Goal: Task Accomplishment & Management: Use online tool/utility

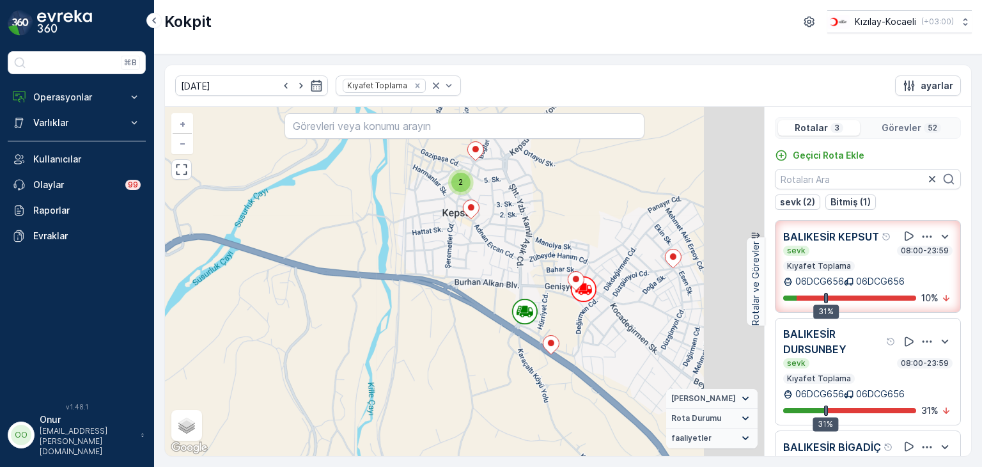
drag, startPoint x: 616, startPoint y: 258, endPoint x: 423, endPoint y: 224, distance: 196.1
click at [415, 205] on div "2 2 2 2 2 21026991 + − Uydu Yol haritası Arazi Karışık Leaflet Klavye kısayolla…" at bounding box center [464, 281] width 599 height 349
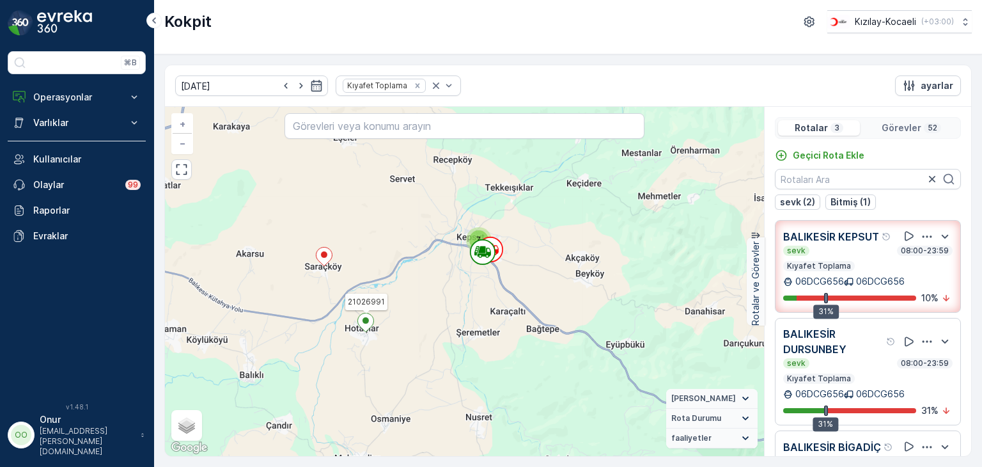
drag, startPoint x: 551, startPoint y: 350, endPoint x: 551, endPoint y: 304, distance: 46.0
click at [551, 304] on div "2 4 11 7 2 2 2 5 15 21026991 + − Uydu Yol haritası Arazi Karışık Leaflet Klavye…" at bounding box center [464, 281] width 599 height 349
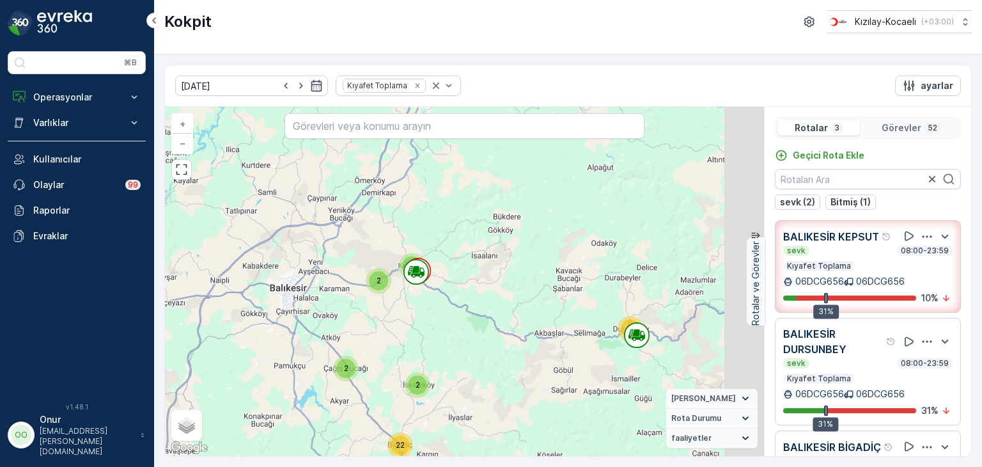
drag, startPoint x: 673, startPoint y: 379, endPoint x: 340, endPoint y: 268, distance: 350.7
click at [340, 268] on div "17 2 7 2 2 22 + − Uydu Yol haritası Arazi Karışık Leaflet Klavye kısayolları Ha…" at bounding box center [464, 281] width 599 height 349
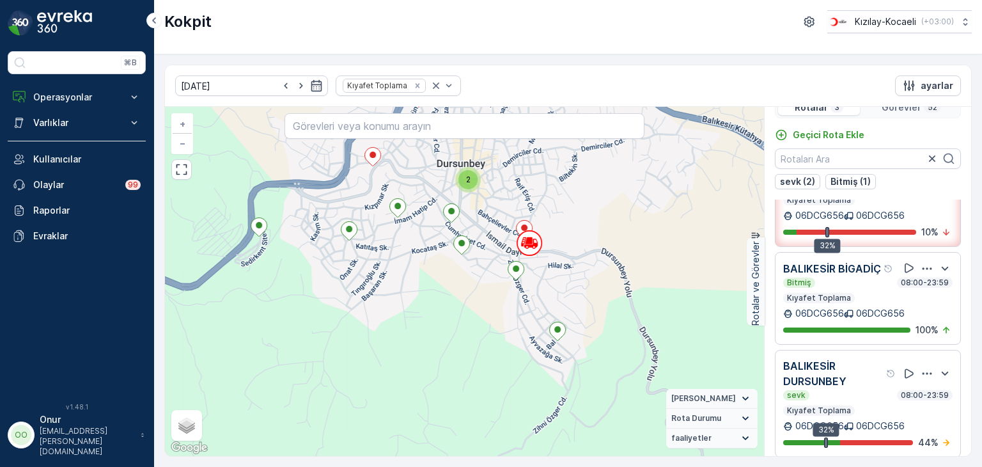
scroll to position [31, 0]
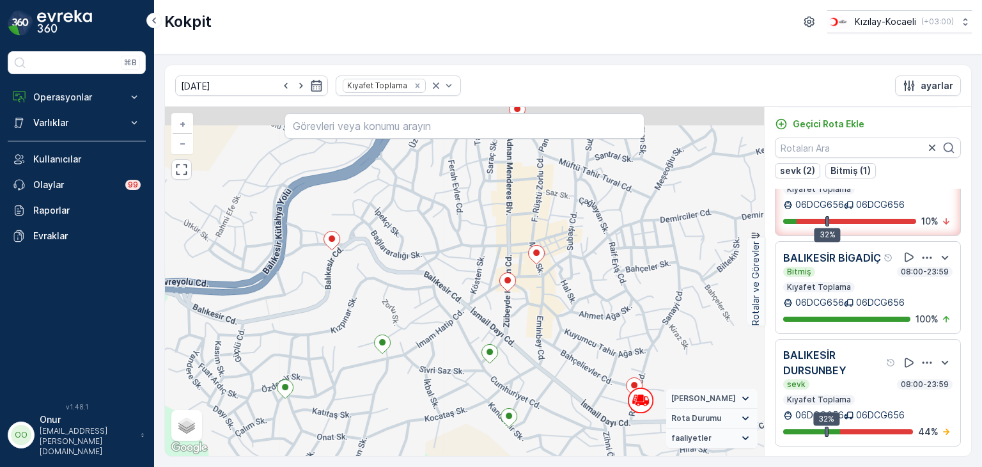
drag, startPoint x: 476, startPoint y: 252, endPoint x: 514, endPoint y: 331, distance: 87.5
click at [514, 331] on div "2 2 + − Uydu Yol haritası Arazi Karışık Leaflet Klavye kısayolları Harita Veril…" at bounding box center [464, 281] width 599 height 349
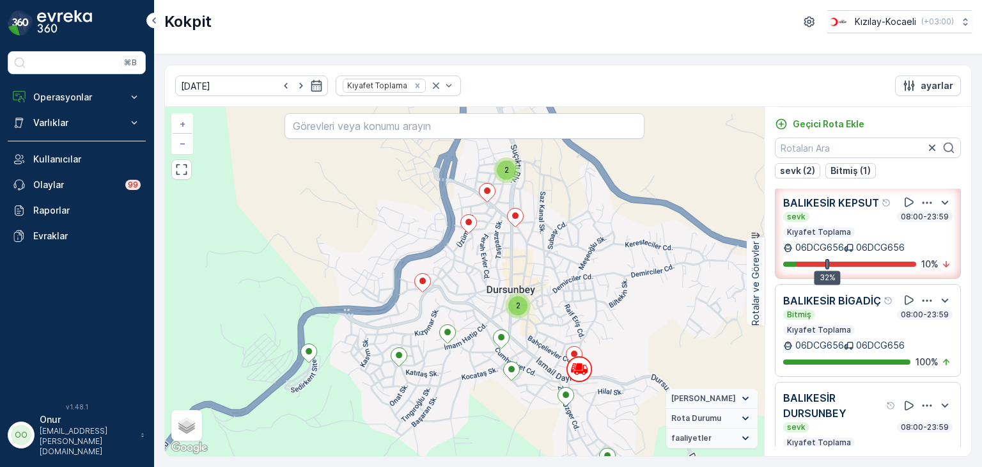
scroll to position [0, 0]
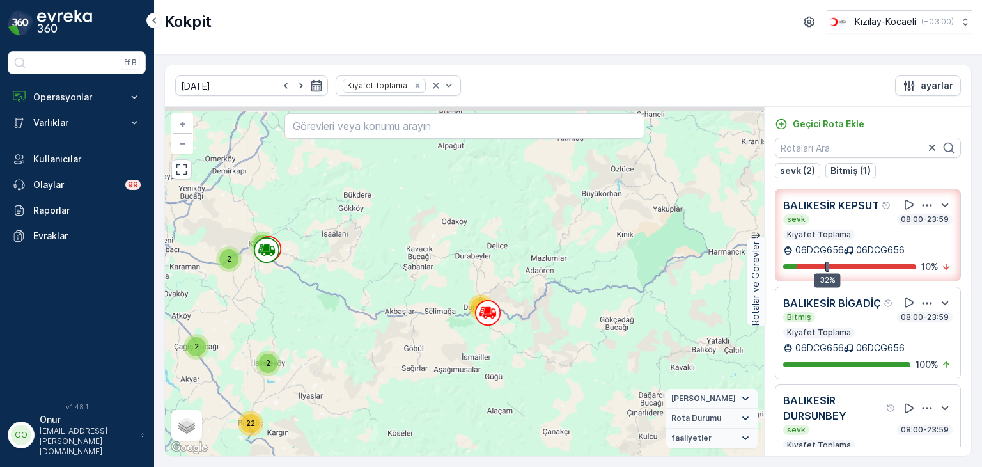
drag, startPoint x: 322, startPoint y: 265, endPoint x: 396, endPoint y: 301, distance: 82.9
click at [396, 301] on div "17 2 7 2 2 22 + − Uydu Yol haritası Arazi Karışık Leaflet Klavye kısayolları Ha…" at bounding box center [464, 281] width 599 height 349
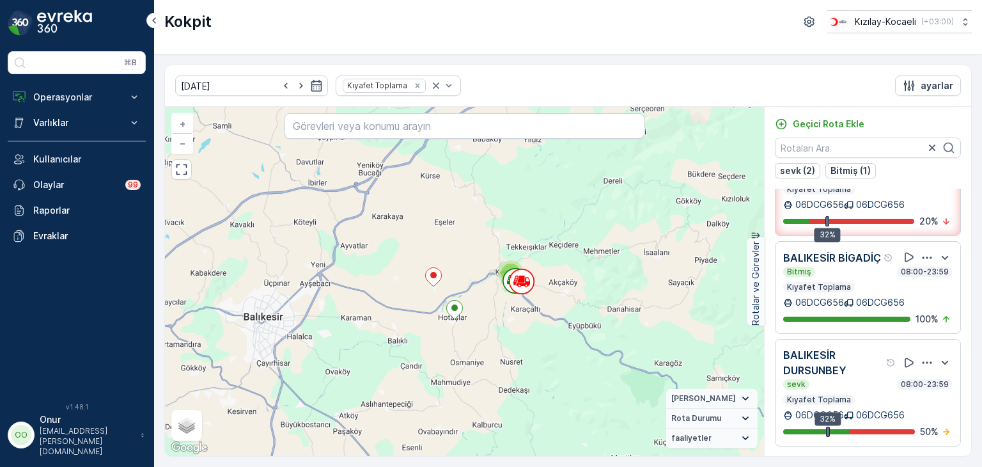
scroll to position [74, 0]
click at [921, 360] on icon "button" at bounding box center [927, 362] width 13 height 13
click at [909, 358] on span "Daha fazla ayrıntı görün" at bounding box center [912, 351] width 102 height 13
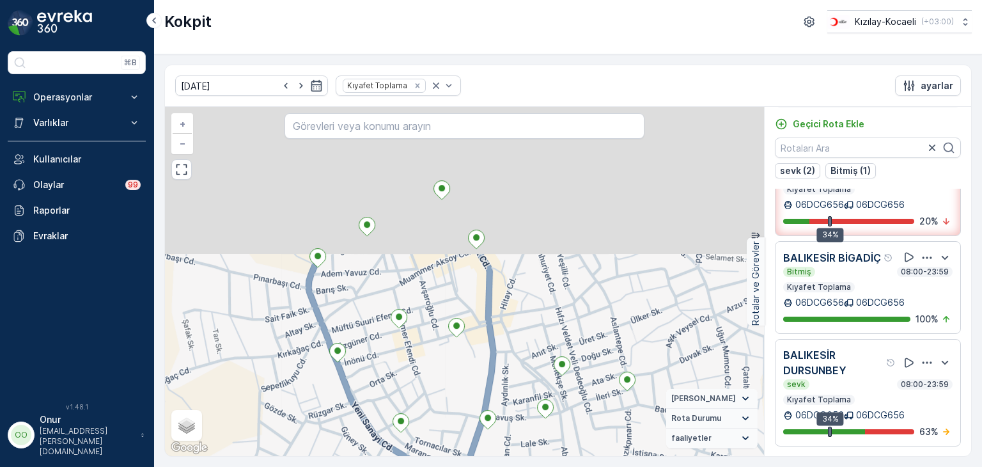
drag, startPoint x: 604, startPoint y: 256, endPoint x: 535, endPoint y: 421, distance: 178.3
click at [537, 418] on icon at bounding box center [545, 408] width 17 height 19
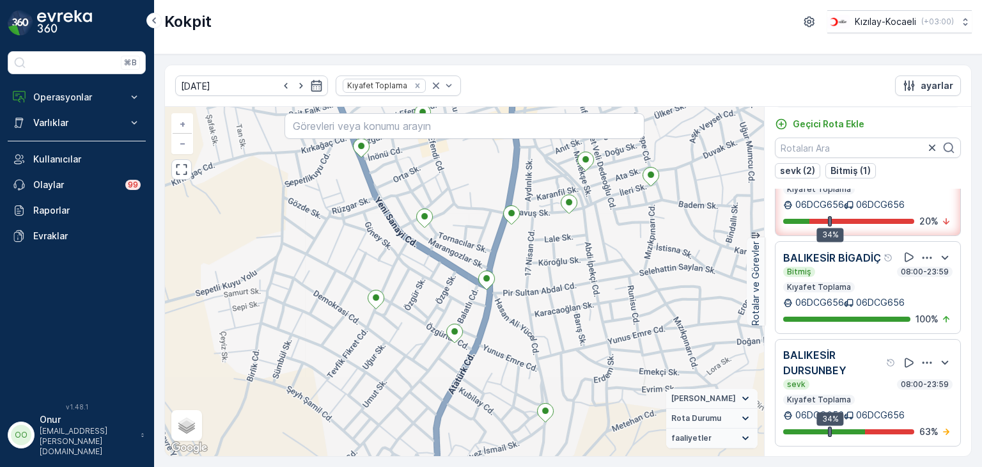
drag, startPoint x: 503, startPoint y: 384, endPoint x: 529, endPoint y: 201, distance: 184.1
click at [529, 201] on div "2 2 + − Uydu Yol haritası Arazi Karışık Leaflet Klavye kısayolları Harita Veril…" at bounding box center [464, 281] width 599 height 349
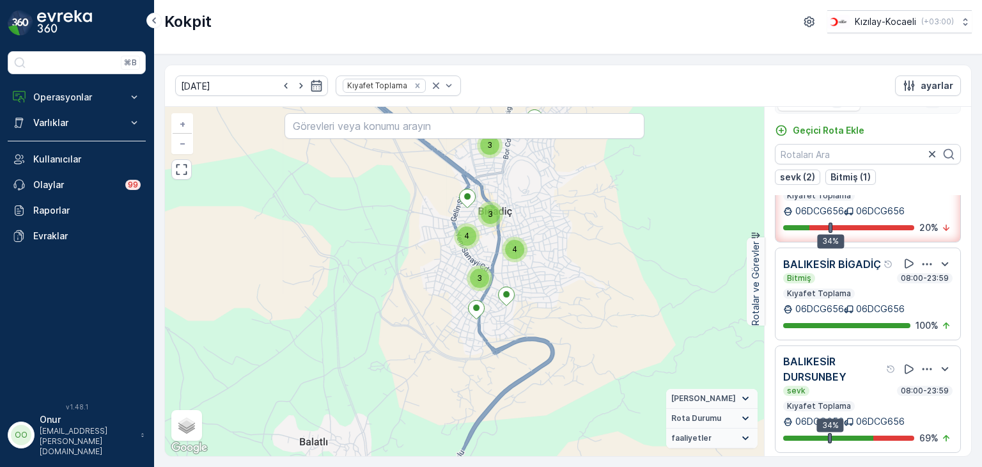
scroll to position [31, 0]
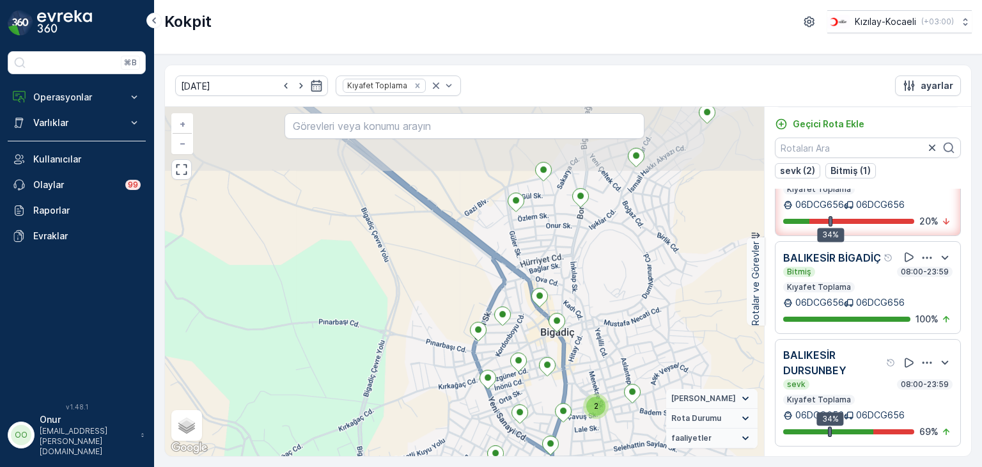
drag, startPoint x: 504, startPoint y: 210, endPoint x: 532, endPoint y: 382, distance: 173.7
click at [532, 382] on div "2 2 2 2 2 + − Uydu Yol haritası Arazi Karışık Leaflet Klavye kısayolları Harita…" at bounding box center [464, 281] width 599 height 349
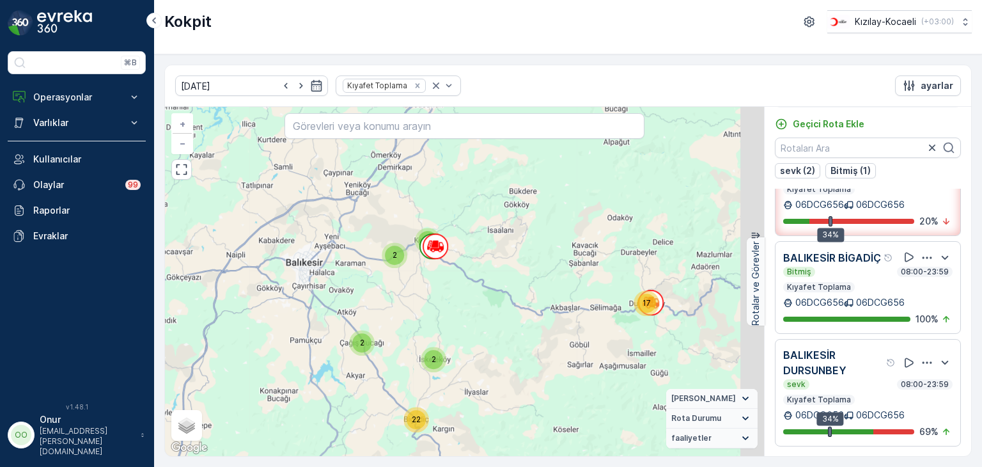
drag, startPoint x: 583, startPoint y: 234, endPoint x: 476, endPoint y: 402, distance: 199.2
click at [476, 402] on div "17 2 7 2 2 22 + − Uydu Yol haritası Arazi Karışık Leaflet Klavye kısayolları Ha…" at bounding box center [464, 281] width 599 height 349
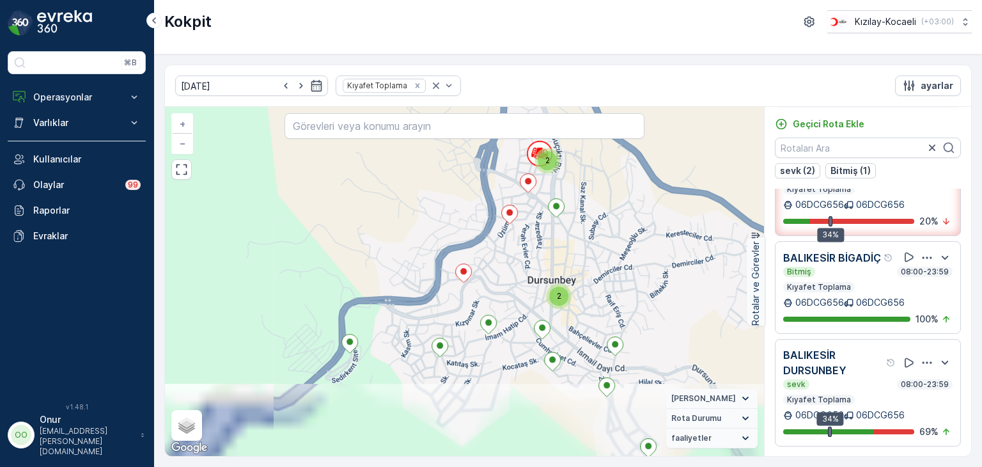
drag, startPoint x: 606, startPoint y: 351, endPoint x: 576, endPoint y: 213, distance: 141.5
click at [576, 213] on div "2 2 2 2 2 + − Uydu Yol haritası Arazi Karışık Leaflet Klavye kısayolları Harita…" at bounding box center [464, 281] width 599 height 349
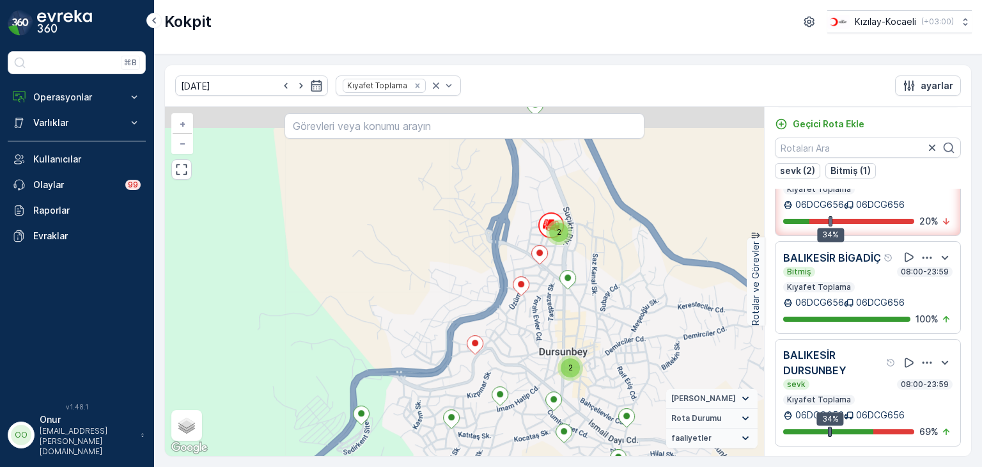
drag, startPoint x: 542, startPoint y: 233, endPoint x: 558, endPoint y: 318, distance: 85.8
click at [558, 319] on div "2 2 2 2 2 + − Uydu Yol haritası Arazi Karışık Leaflet Klavye kısayolları Harita…" at bounding box center [464, 281] width 599 height 349
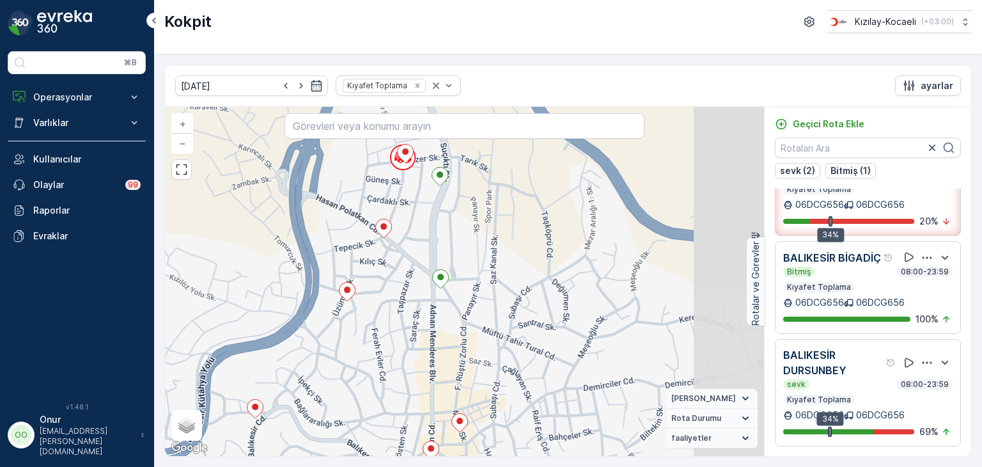
drag, startPoint x: 620, startPoint y: 287, endPoint x: 464, endPoint y: 241, distance: 163.3
click at [464, 241] on div "2 2 + − Uydu Yol haritası Arazi Karışık Leaflet Klavye kısayolları Harita Veril…" at bounding box center [464, 281] width 599 height 349
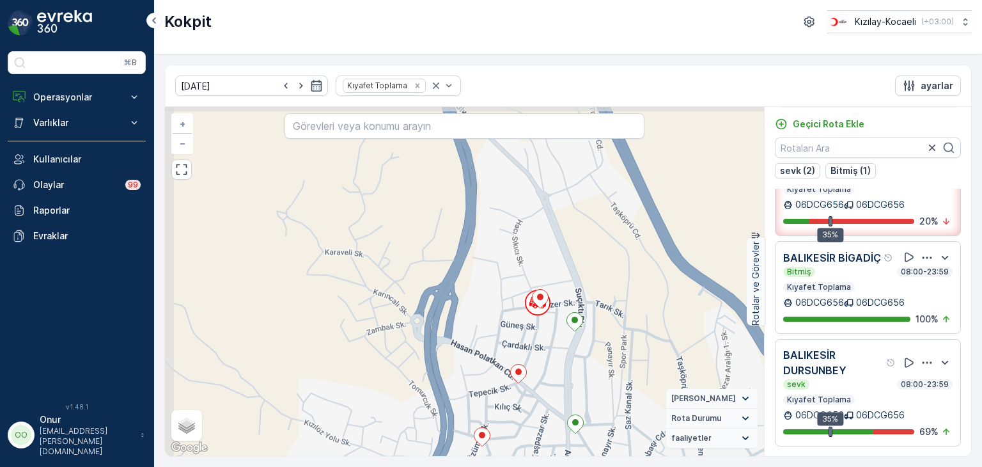
drag, startPoint x: 435, startPoint y: 267, endPoint x: 660, endPoint y: 433, distance: 279.5
click at [647, 437] on div "2 2 + − Uydu Yol haritası Arazi Karışık Leaflet Klavye kısayolları Harita Veril…" at bounding box center [464, 281] width 599 height 349
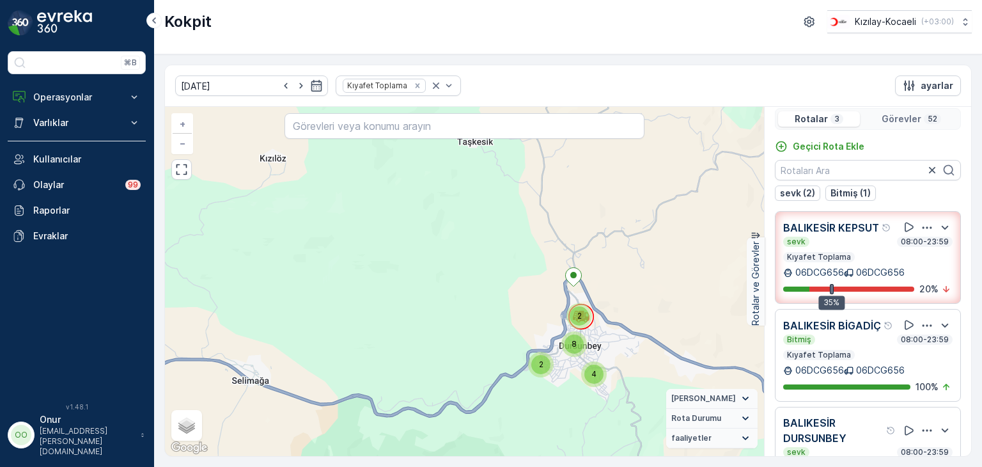
scroll to position [0, 0]
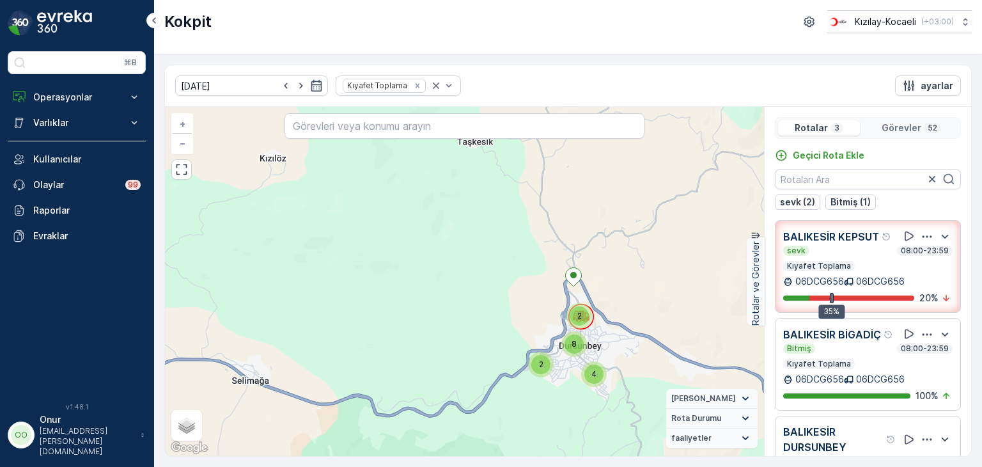
click at [904, 124] on p "Görevler" at bounding box center [902, 128] width 40 height 13
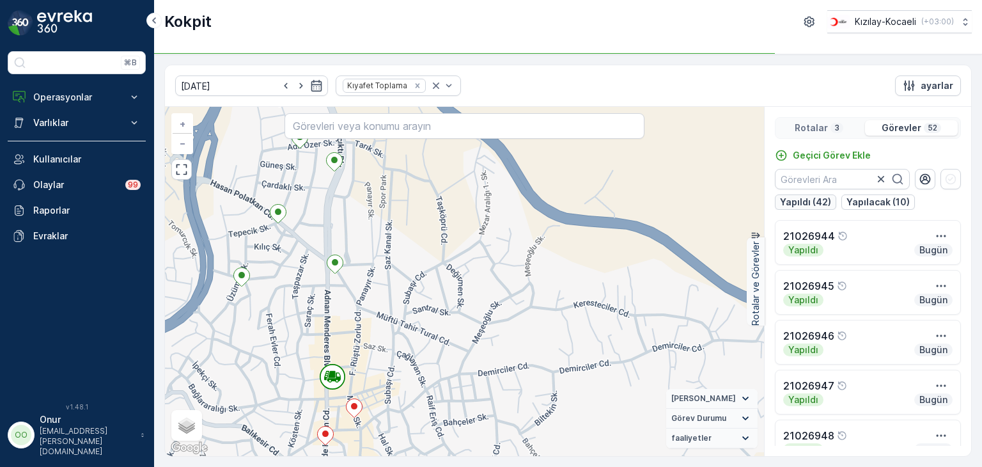
click at [806, 198] on p "Yapıldı (42)" at bounding box center [805, 202] width 51 height 13
click at [813, 206] on p "Yapıldı (42)" at bounding box center [805, 202] width 51 height 13
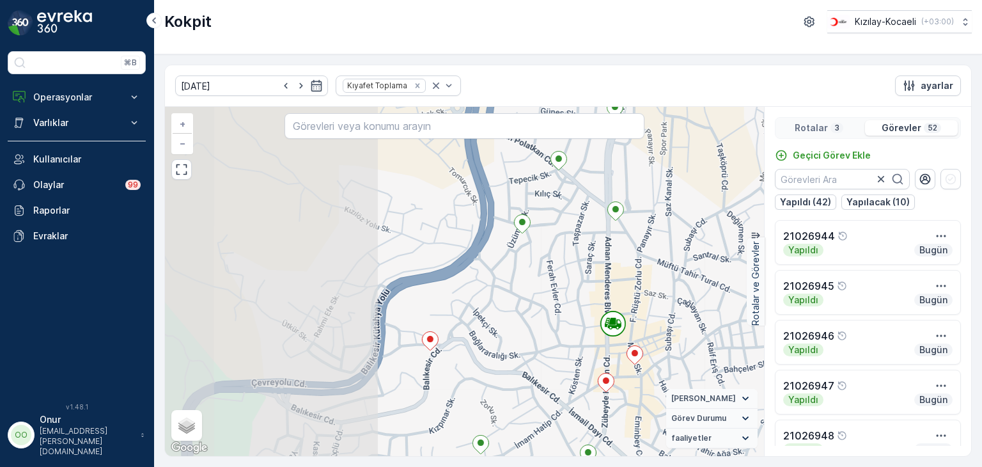
drag, startPoint x: 388, startPoint y: 357, endPoint x: 666, endPoint y: 312, distance: 281.8
click at [666, 312] on div "2 2 + − Uydu Yol haritası Arazi Karışık Leaflet Klavye kısayolları Harita Veril…" at bounding box center [464, 281] width 599 height 349
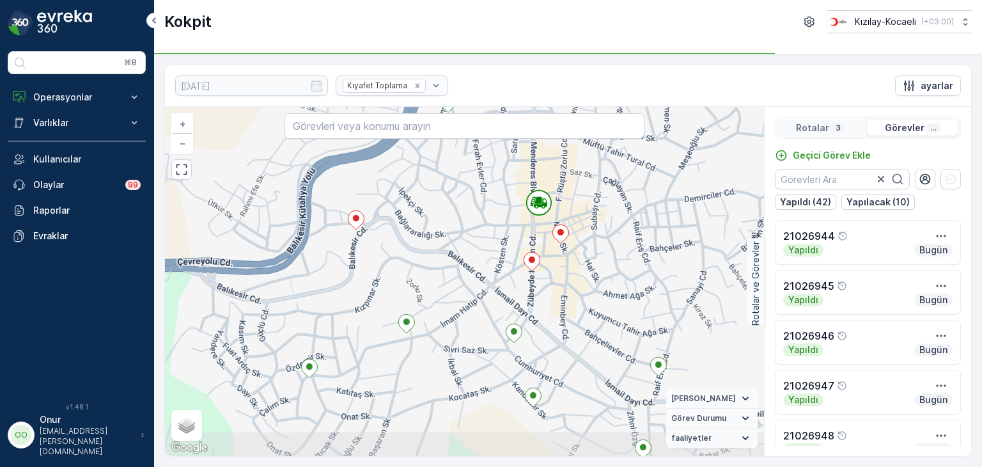
drag, startPoint x: 542, startPoint y: 370, endPoint x: 468, endPoint y: 249, distance: 141.8
click at [468, 249] on div "2 2 + − Uydu Yol haritası Arazi Karışık Leaflet Klavye kısayolları Harita Veril…" at bounding box center [464, 281] width 599 height 349
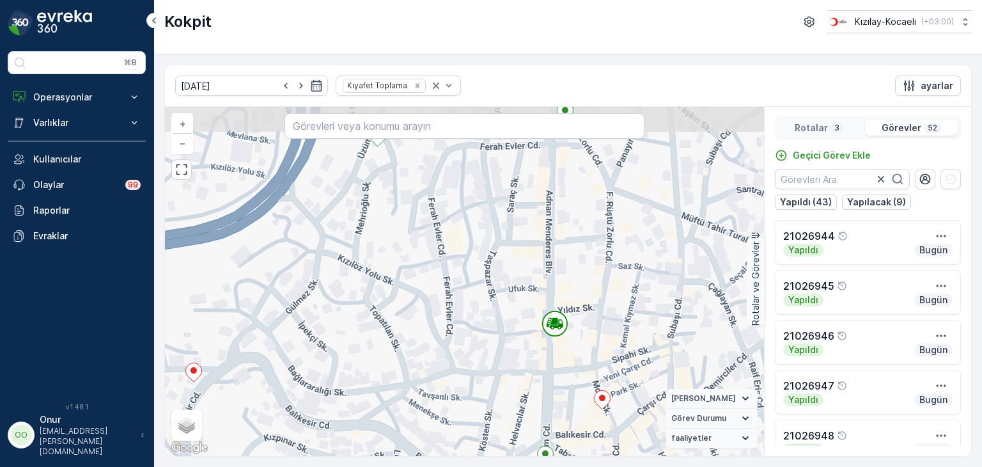
drag, startPoint x: 493, startPoint y: 212, endPoint x: 489, endPoint y: 328, distance: 116.5
click at [489, 328] on div "2 + − Uydu Yol haritası Arazi Karışık Leaflet Klavye kısayolları Harita Veriler…" at bounding box center [464, 281] width 599 height 349
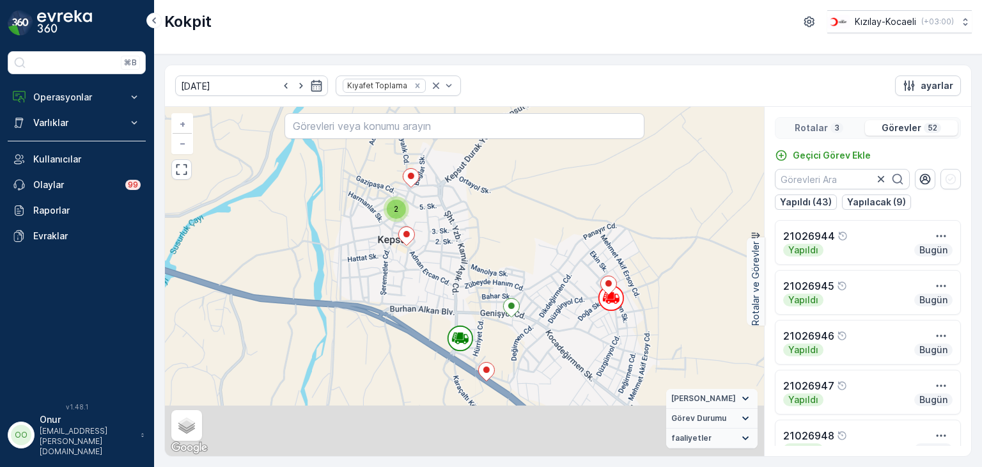
drag, startPoint x: 432, startPoint y: 334, endPoint x: 463, endPoint y: 186, distance: 151.6
click at [463, 186] on div "2 2 2 2 2 06DCG656 + − Uydu Yol haritası Arazi Karışık Leaflet Klavye kısayolla…" at bounding box center [464, 281] width 599 height 349
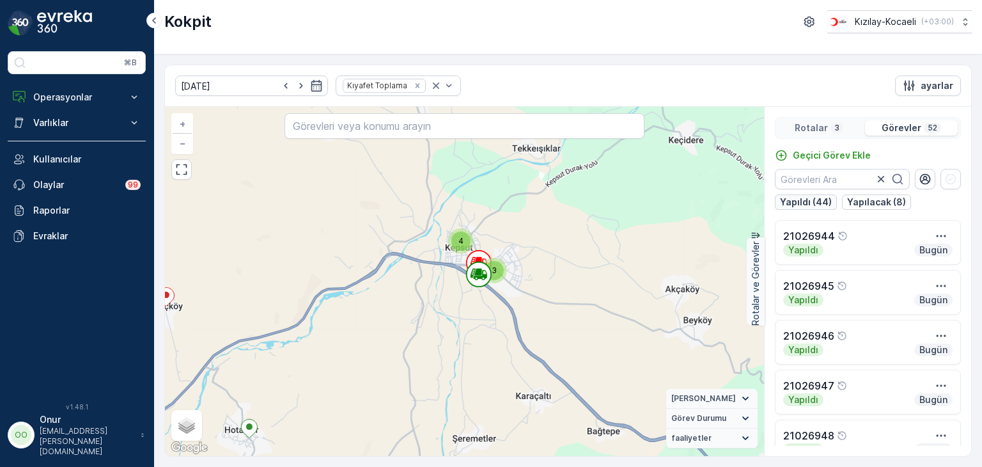
click at [813, 205] on p "Yapıldı (44)" at bounding box center [806, 202] width 52 height 13
click at [822, 203] on p "Yapıldı (44)" at bounding box center [806, 202] width 52 height 13
click at [890, 127] on p "Görevler" at bounding box center [902, 128] width 40 height 13
click at [829, 123] on div "Rotalar ..." at bounding box center [819, 127] width 82 height 15
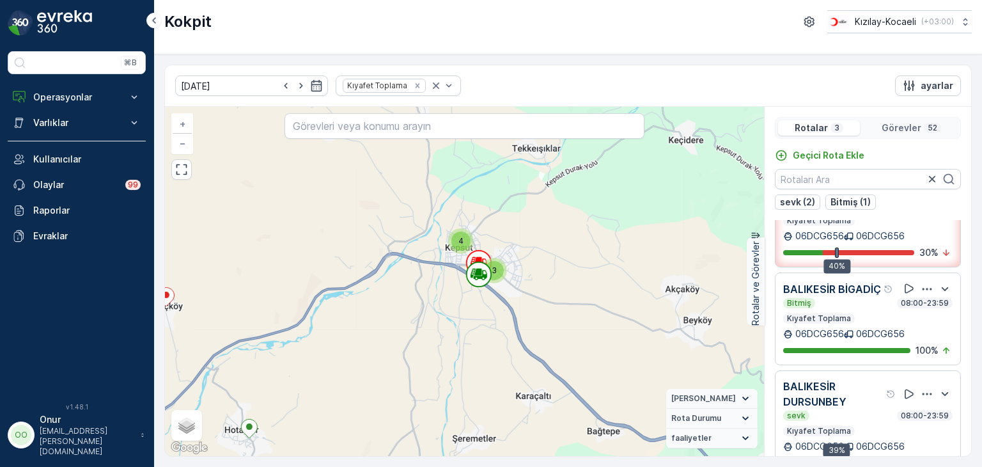
click at [897, 123] on p "Görevler" at bounding box center [902, 128] width 40 height 13
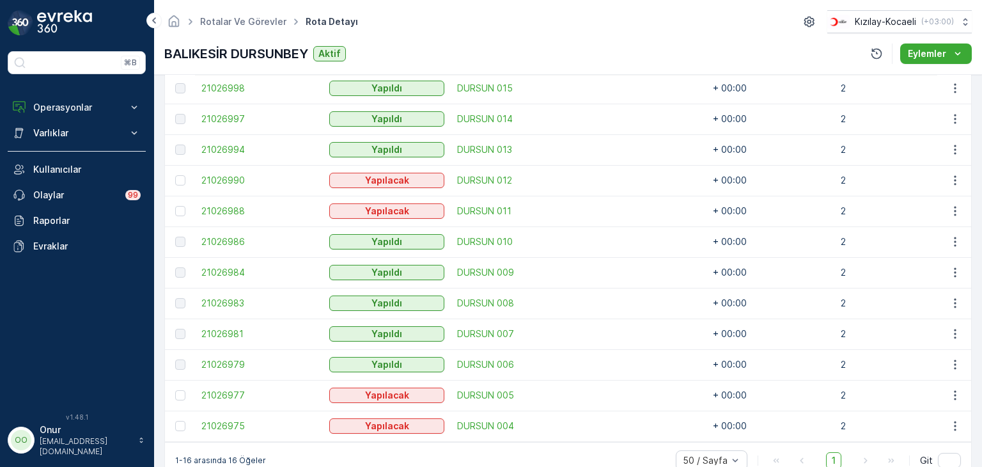
scroll to position [384, 0]
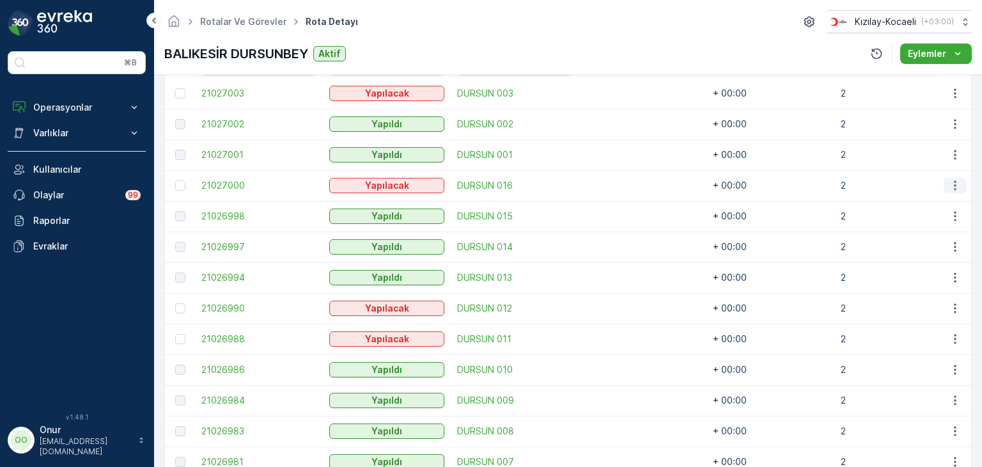
click at [950, 184] on icon "button" at bounding box center [955, 185] width 13 height 13
click at [911, 204] on span "Daha fazla ayrıntı görün" at bounding box center [893, 223] width 36 height 51
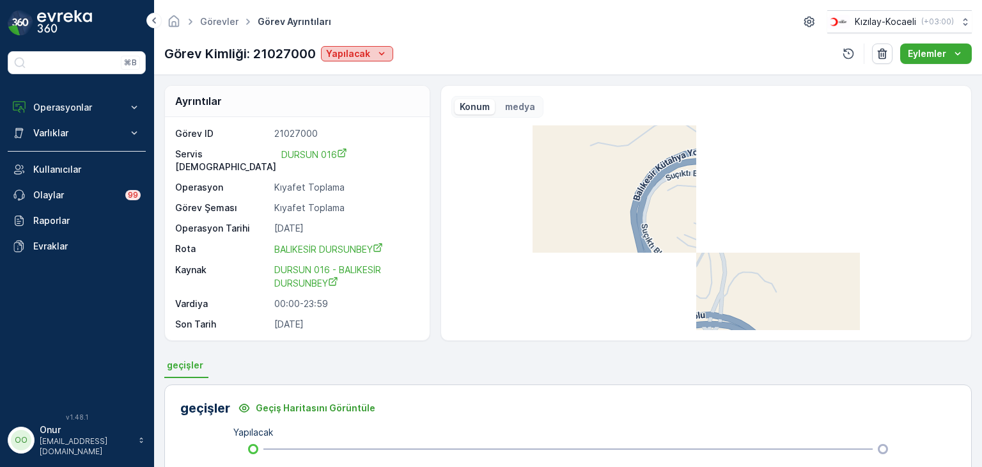
click at [375, 54] on icon "Yapılacak" at bounding box center [381, 53] width 13 height 13
click at [355, 70] on span "Yapıldı" at bounding box center [342, 73] width 27 height 13
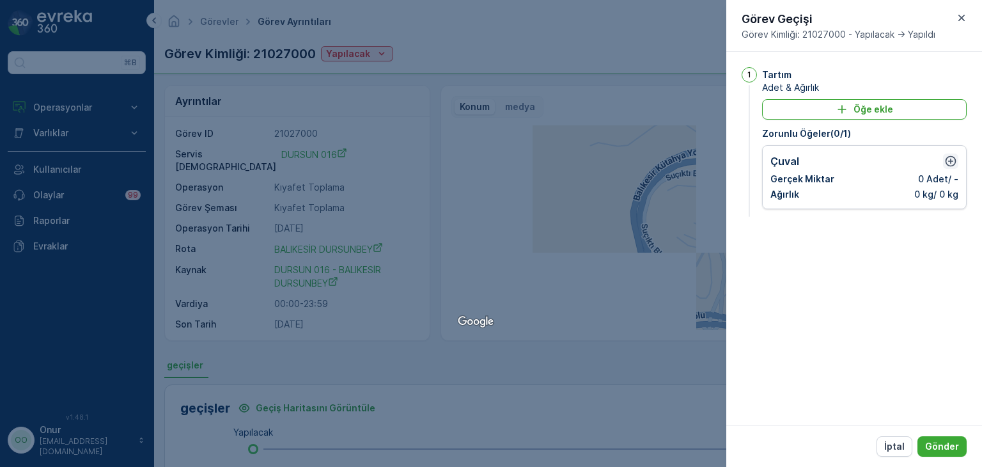
click at [953, 157] on icon "button" at bounding box center [951, 161] width 11 height 11
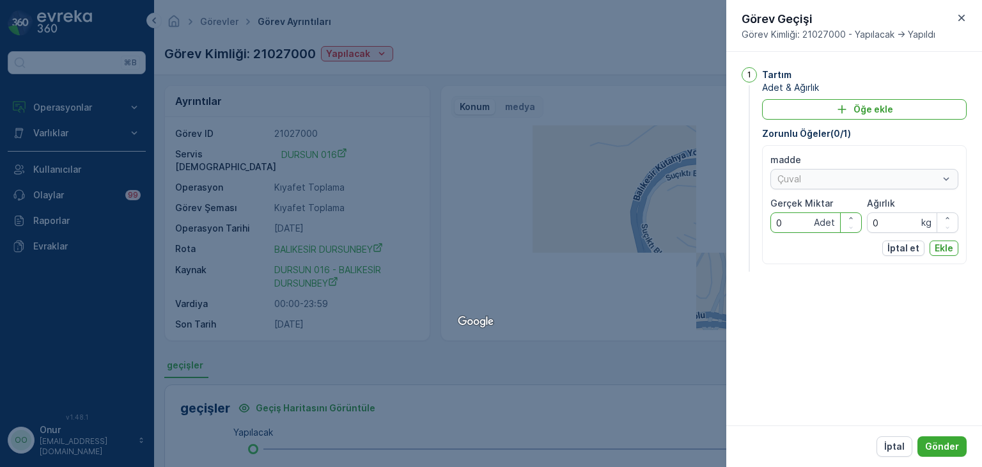
drag, startPoint x: 797, startPoint y: 219, endPoint x: 746, endPoint y: 223, distance: 51.4
click at [746, 223] on div "1 Tartım Adet & Ağırlık Öğe ekle Zorunlu Öğeler ( 0 / 1 ) madde Çuval Gerçek Mi…" at bounding box center [854, 170] width 225 height 207
type Miktar "1"
drag, startPoint x: 889, startPoint y: 223, endPoint x: 840, endPoint y: 223, distance: 48.6
click at [840, 223] on div "madde Çuval Gerçek Miktar 1 Adet Ağırlık 0 kg" at bounding box center [865, 192] width 188 height 79
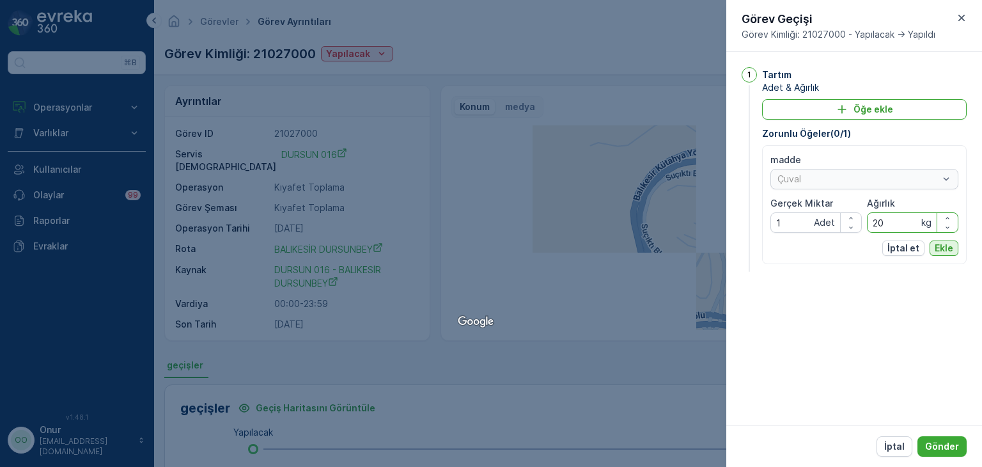
type input "20"
click at [947, 250] on p "Ekle" at bounding box center [944, 248] width 19 height 13
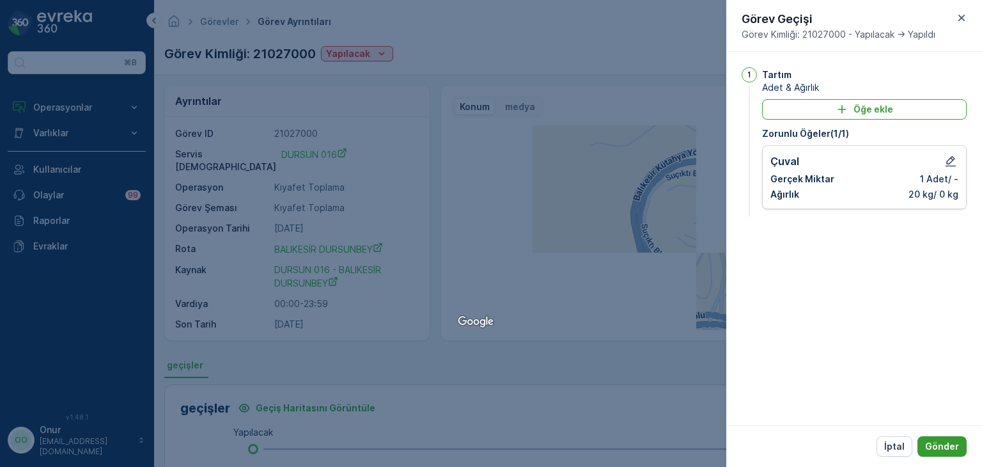
click at [954, 444] on p "Gönder" at bounding box center [942, 446] width 34 height 13
